Goal: Task Accomplishment & Management: Manage account settings

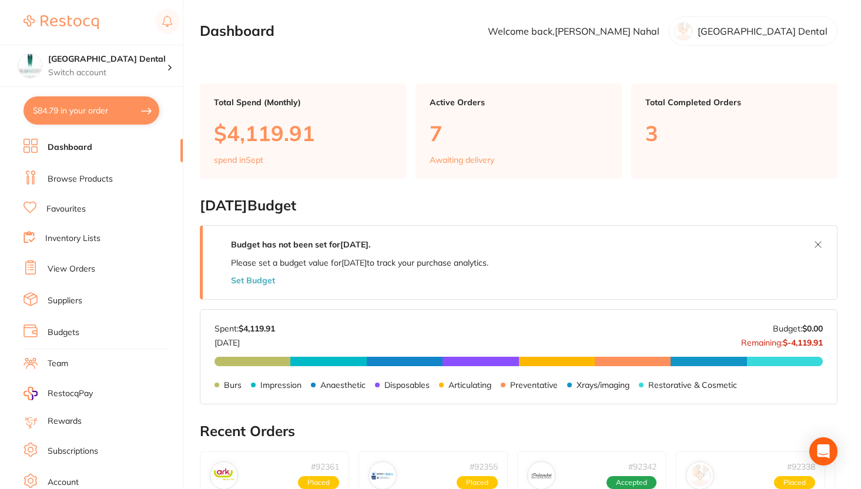
click at [80, 263] on link "View Orders" at bounding box center [72, 269] width 48 height 12
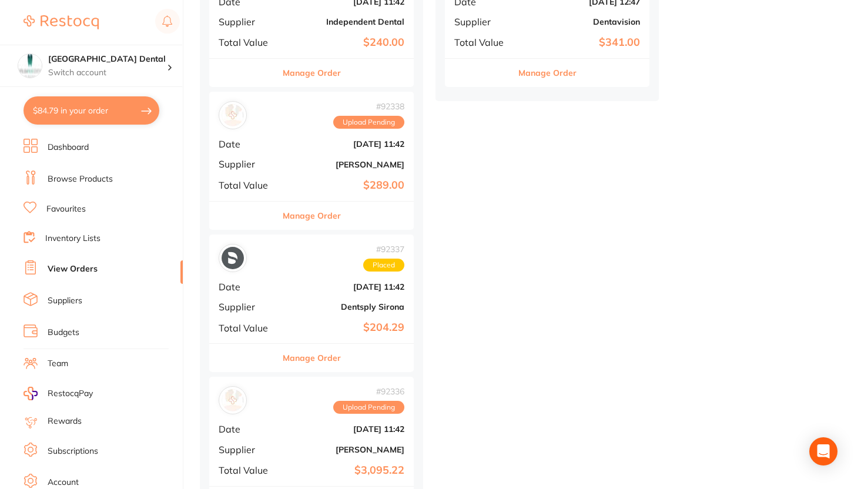
scroll to position [688, 0]
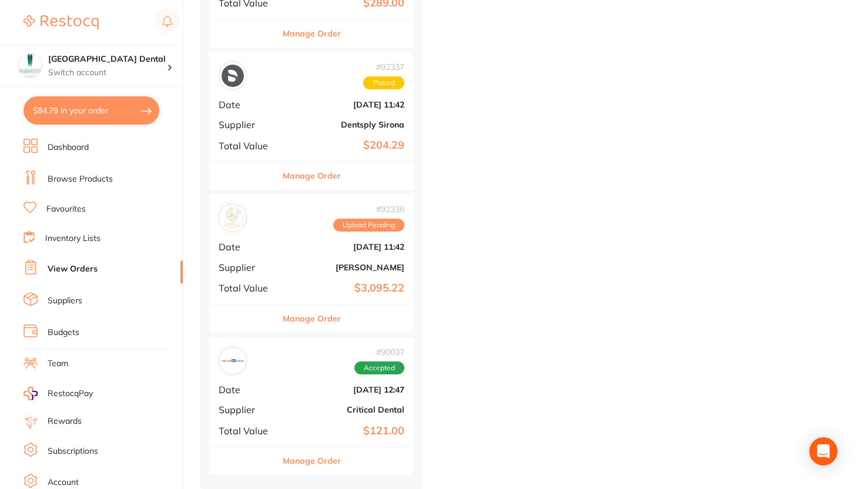
click at [271, 297] on div "# 92336 Upload Pending Date [DATE] 11:42 Supplier [PERSON_NAME] Total Value $3,…" at bounding box center [311, 249] width 204 height 109
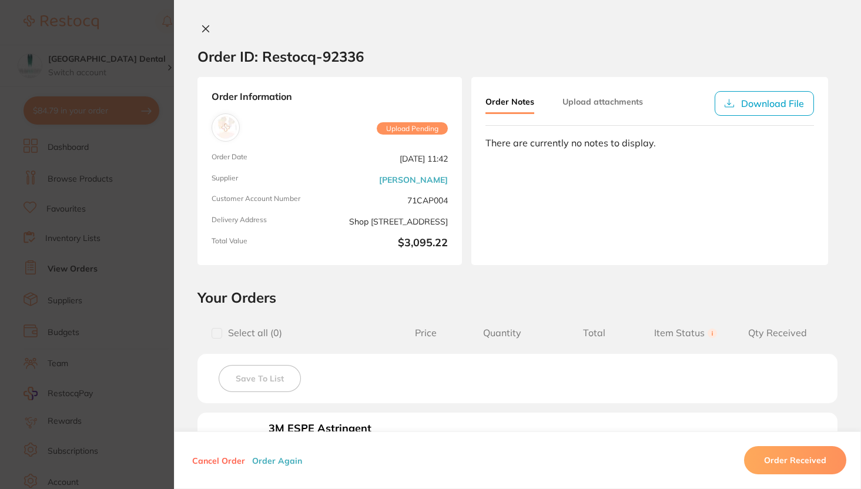
click at [201, 28] on icon at bounding box center [205, 28] width 9 height 9
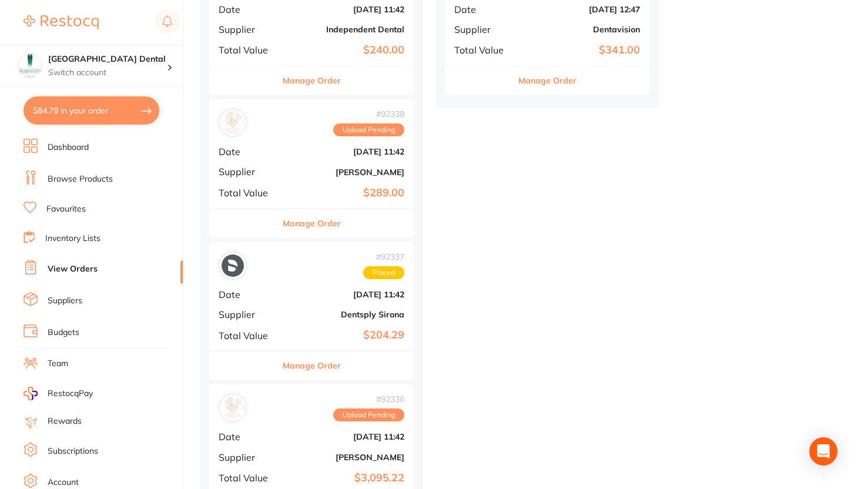
scroll to position [495, 0]
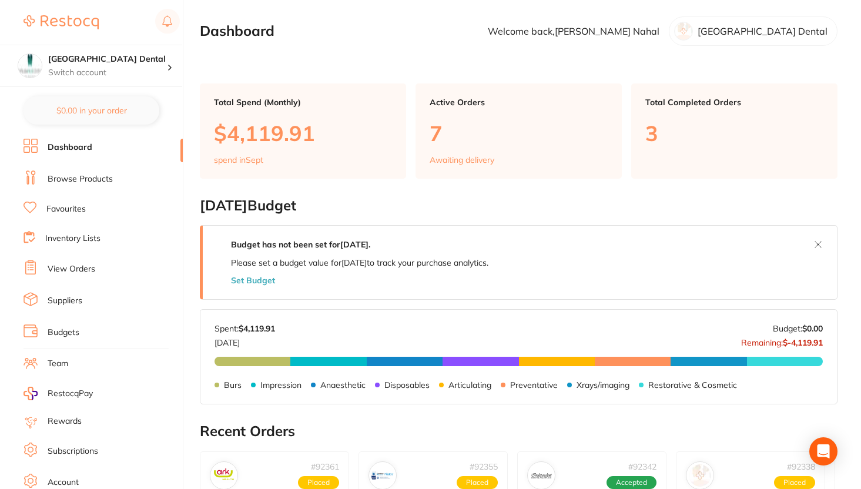
click at [73, 276] on ul "Dashboard Browse Products Favourites Inventory Lists View Orders Suppliers Budg…" at bounding box center [103, 341] width 159 height 405
click at [75, 267] on link "View Orders" at bounding box center [72, 269] width 48 height 12
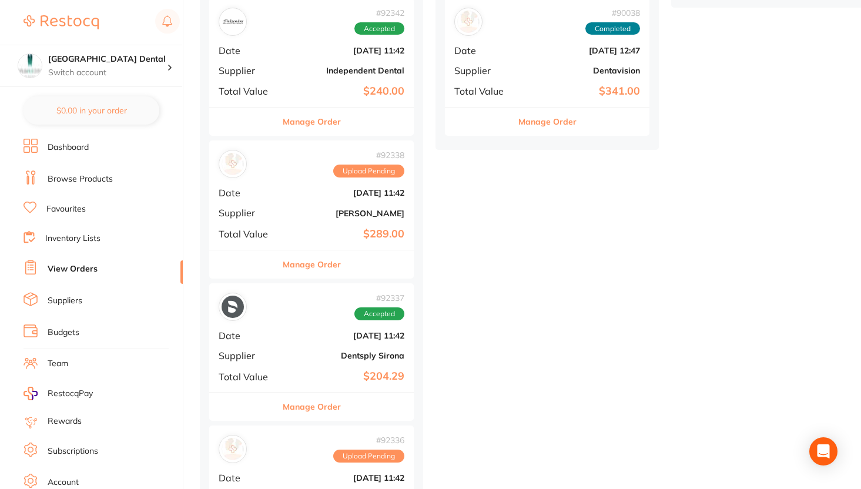
scroll to position [680, 0]
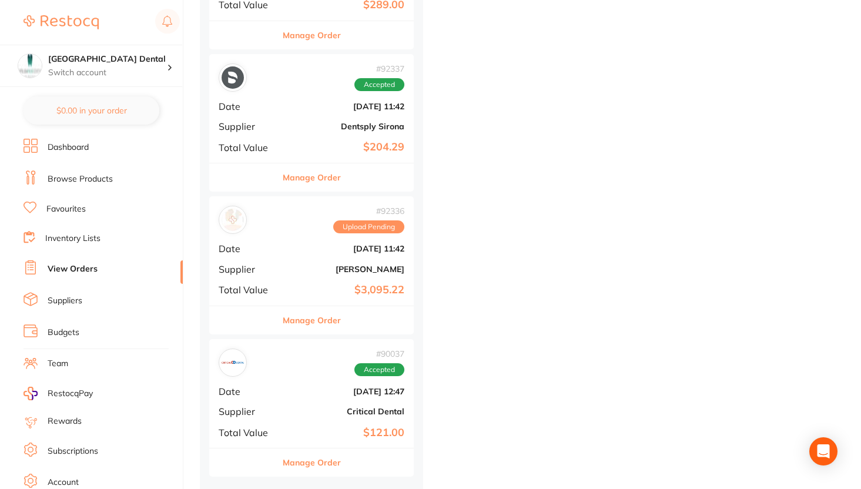
click at [308, 279] on div "# 92336 Upload Pending Date [DATE] 11:42 Supplier [PERSON_NAME] Total Value $3,…" at bounding box center [311, 250] width 204 height 109
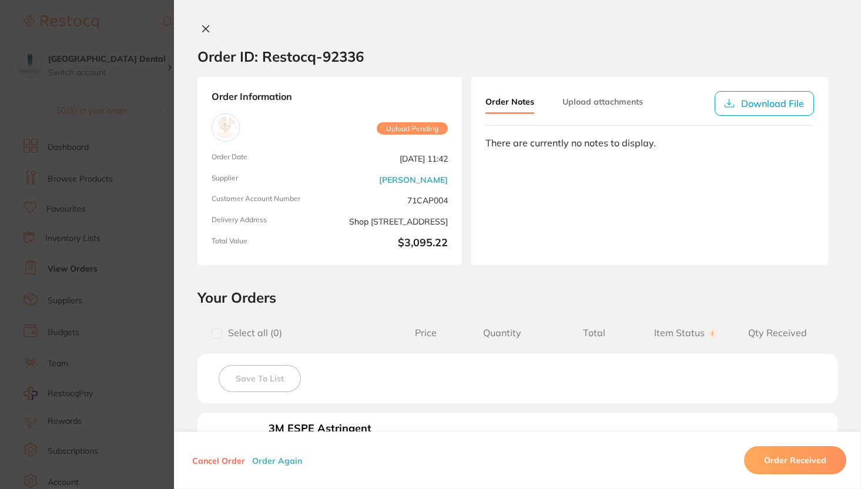
scroll to position [577, 0]
click at [201, 32] on icon at bounding box center [205, 28] width 9 height 9
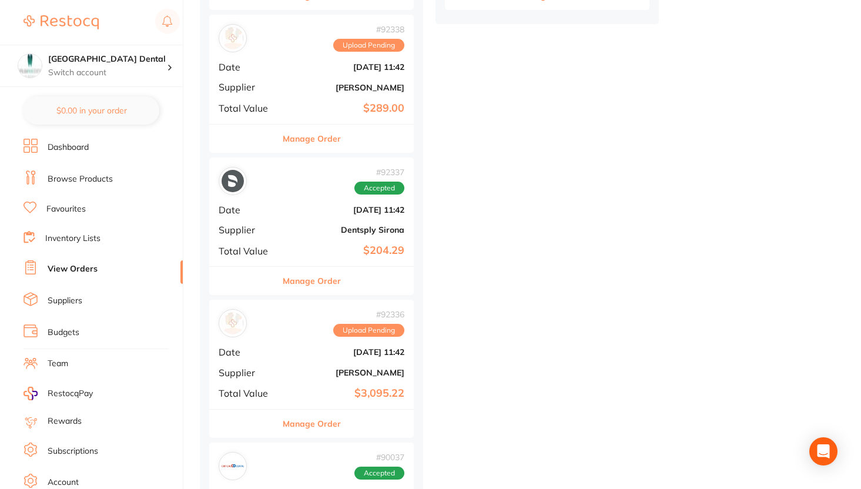
click at [324, 336] on div "# 92336 Upload Pending" at bounding box center [312, 323] width 186 height 28
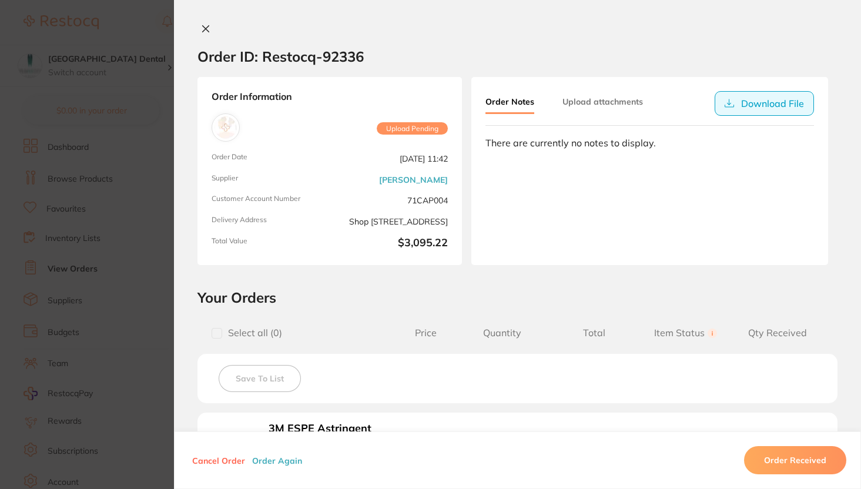
click at [717, 99] on button "Download File" at bounding box center [764, 103] width 99 height 25
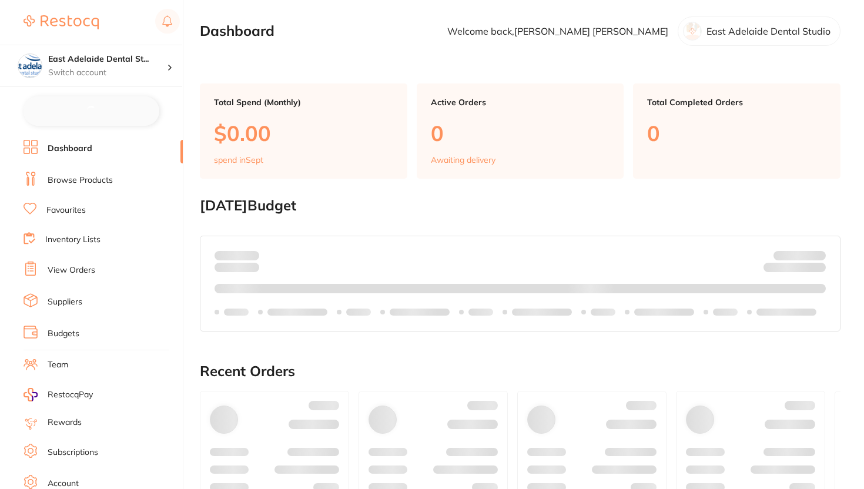
checkbox input "false"
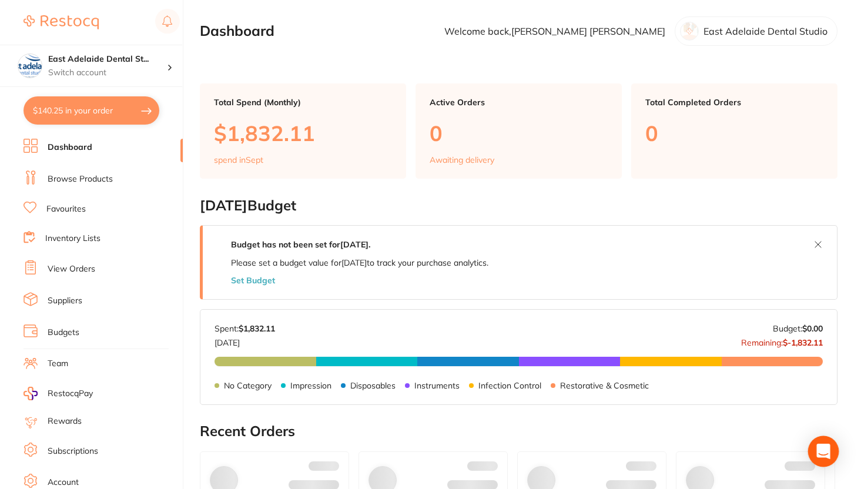
click at [827, 452] on icon "Open Intercom Messenger" at bounding box center [823, 451] width 14 height 15
